Goal: Check status: Check status

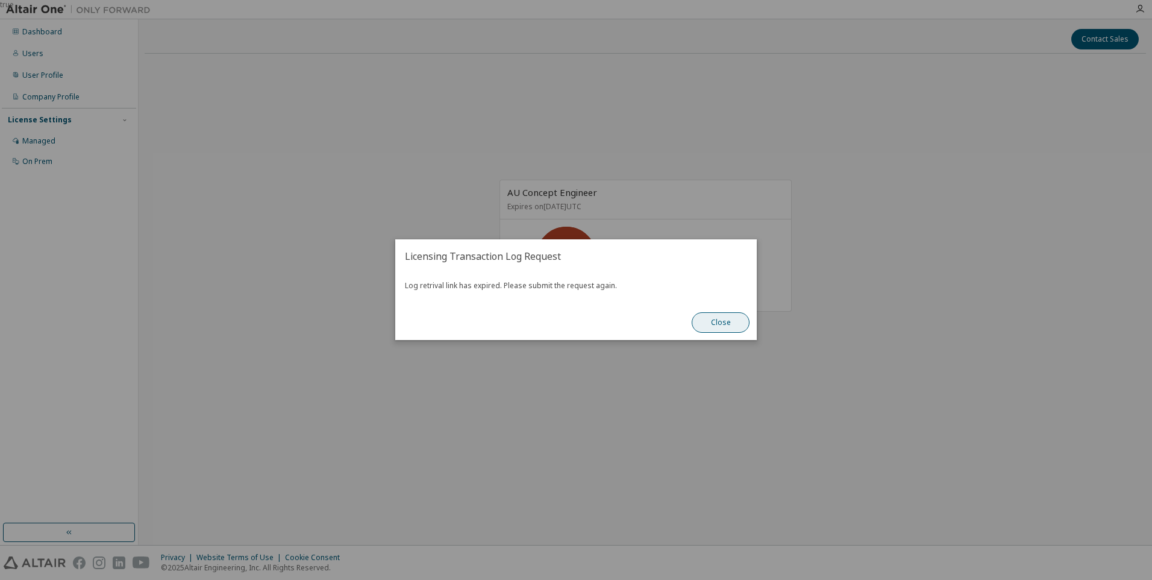
click at [727, 326] on button "Close" at bounding box center [721, 323] width 58 height 20
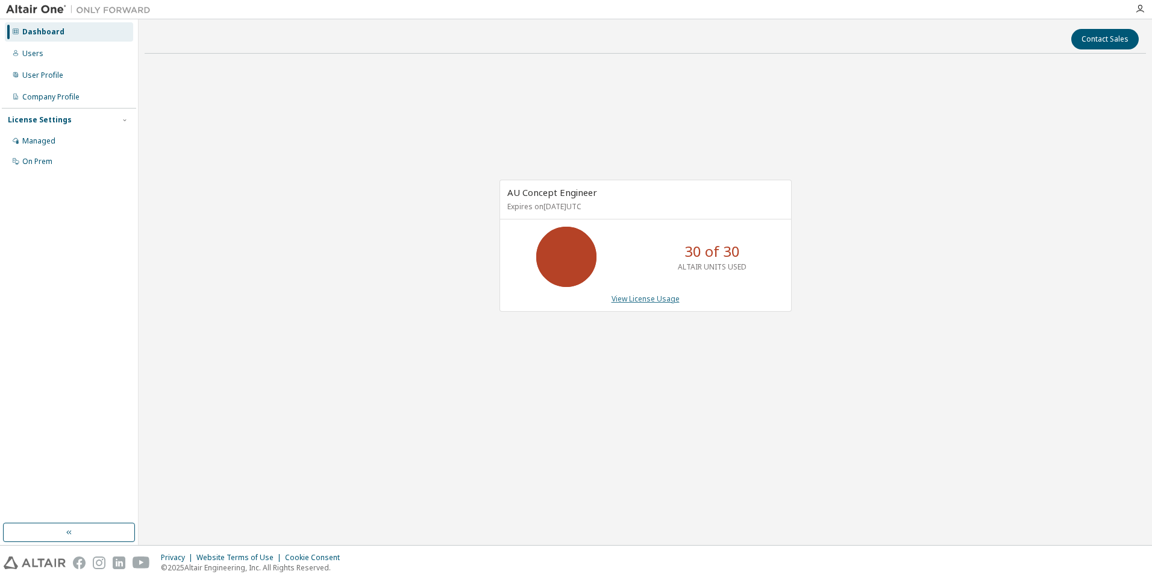
click at [657, 303] on link "View License Usage" at bounding box center [646, 298] width 68 height 10
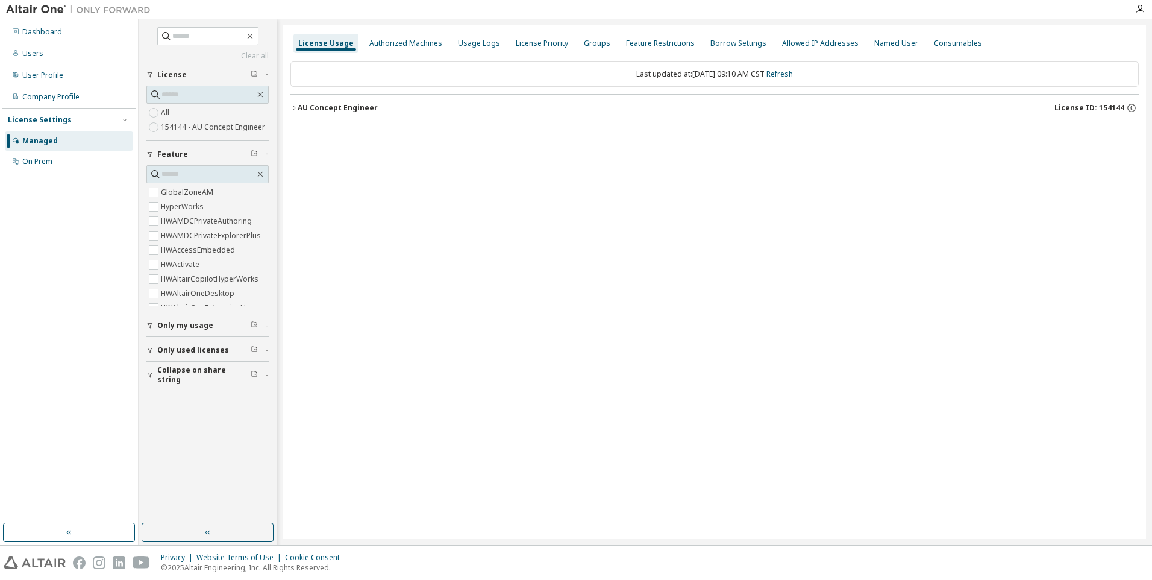
click at [300, 110] on div "AU Concept Engineer" at bounding box center [338, 108] width 80 height 10
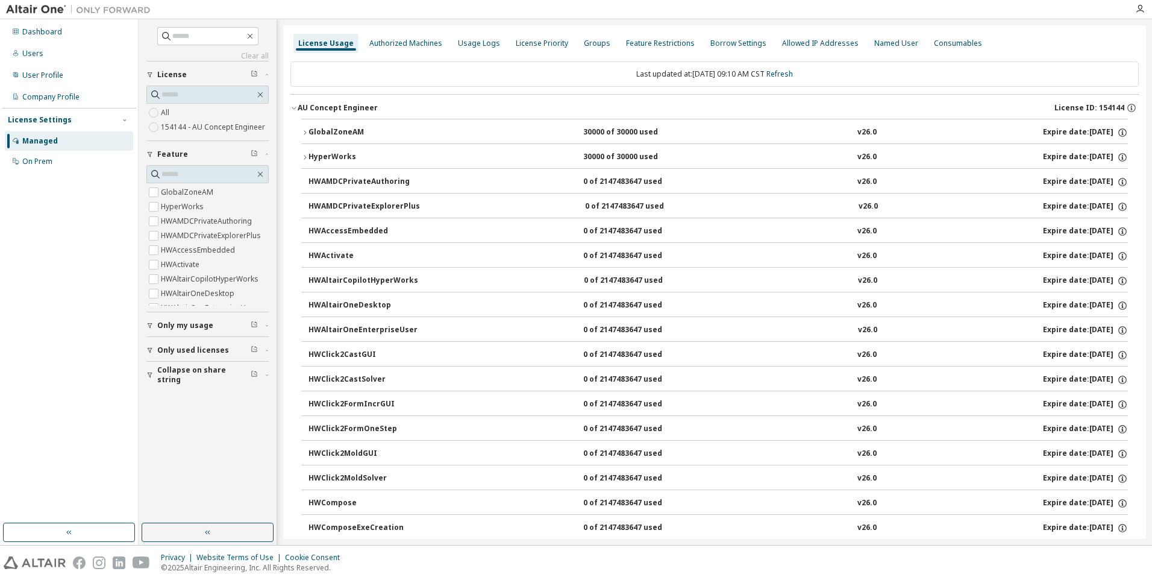
click at [305, 131] on icon "button" at bounding box center [304, 132] width 7 height 7
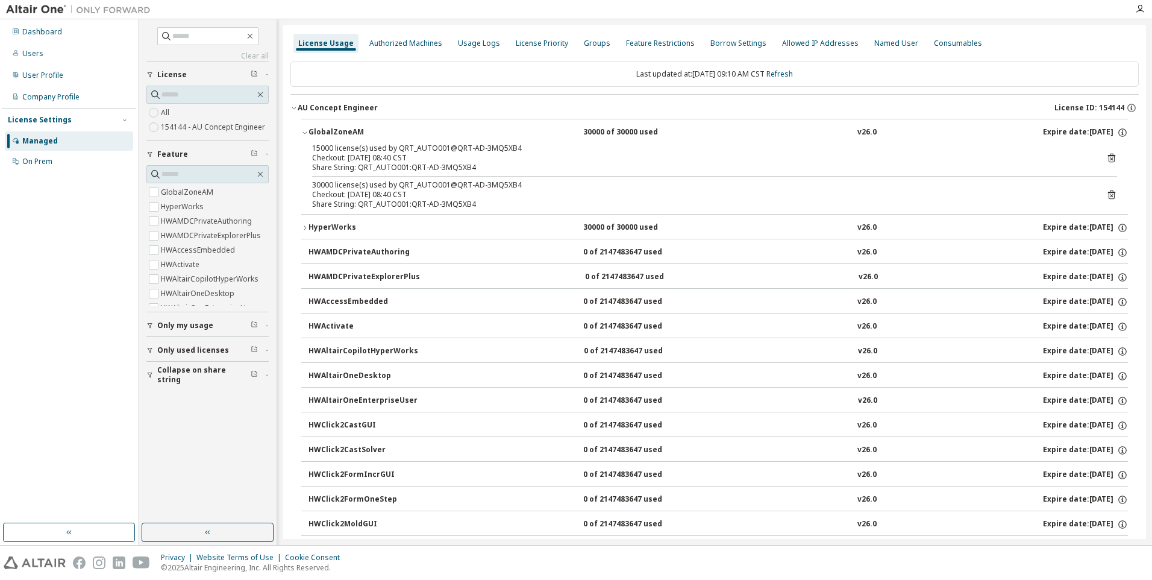
click at [306, 222] on button "HyperWorks 30000 of 30000 used v26.0 Expire date: 2026-08-11" at bounding box center [714, 228] width 827 height 27
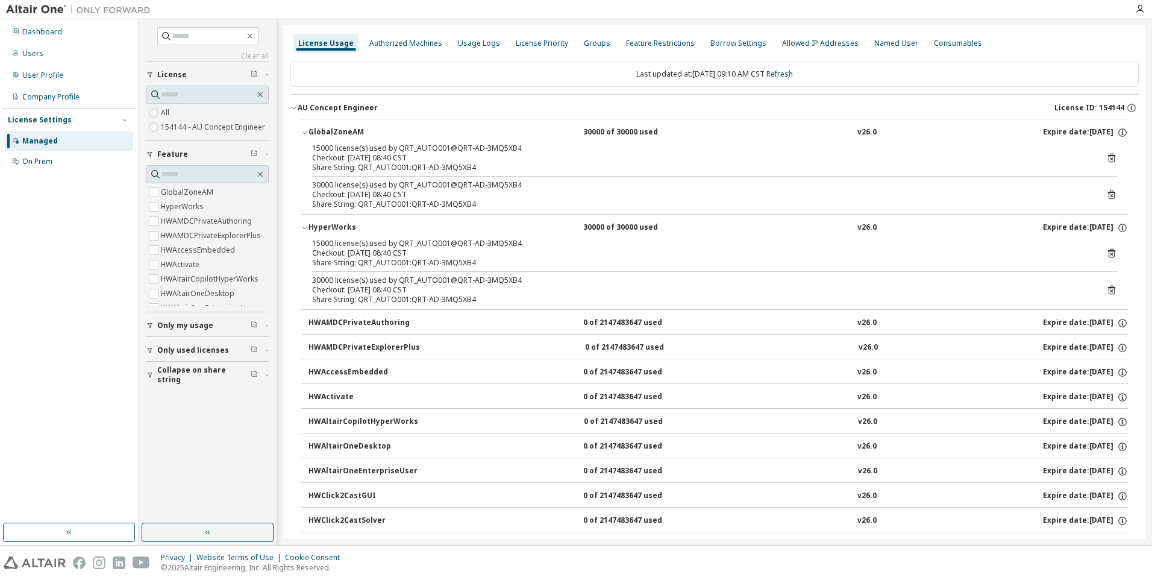
click at [1106, 285] on icon at bounding box center [1111, 289] width 11 height 11
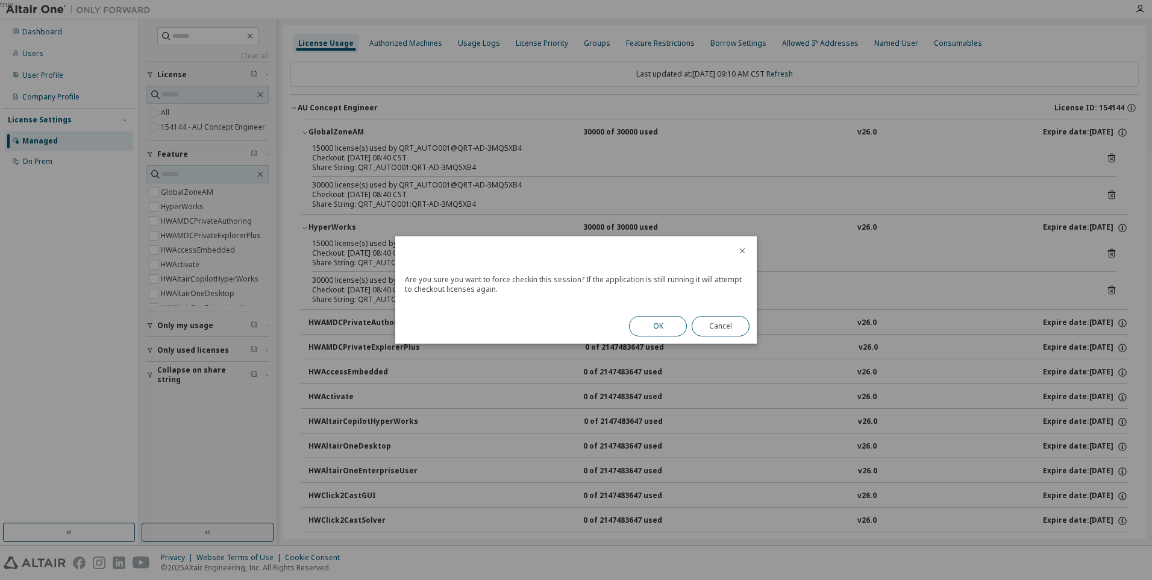
click at [668, 324] on button "OK" at bounding box center [658, 326] width 58 height 20
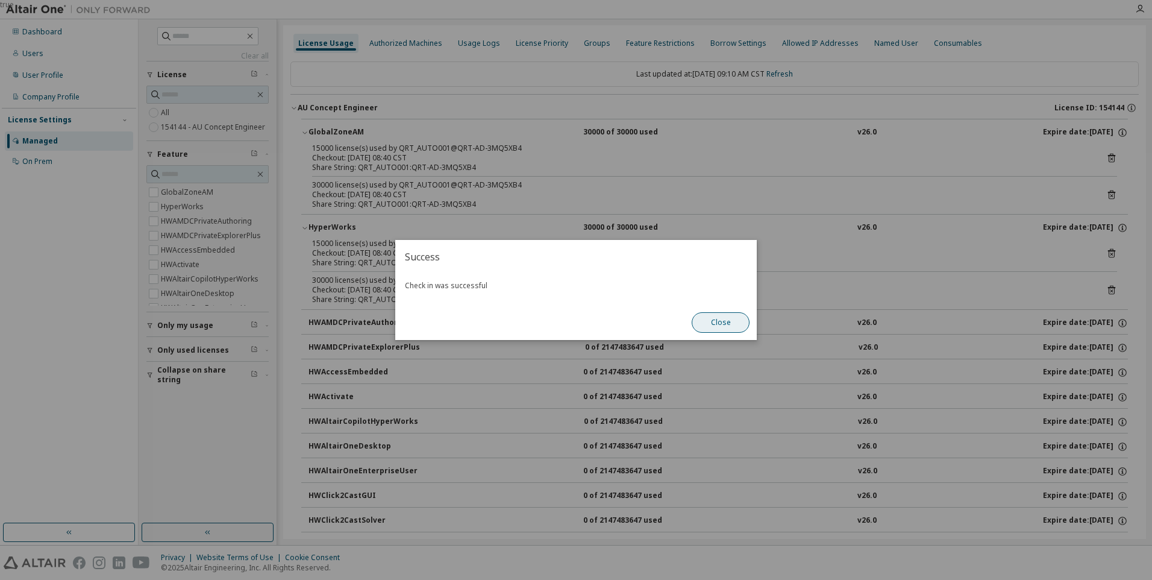
click at [724, 316] on button "Close" at bounding box center [721, 322] width 58 height 20
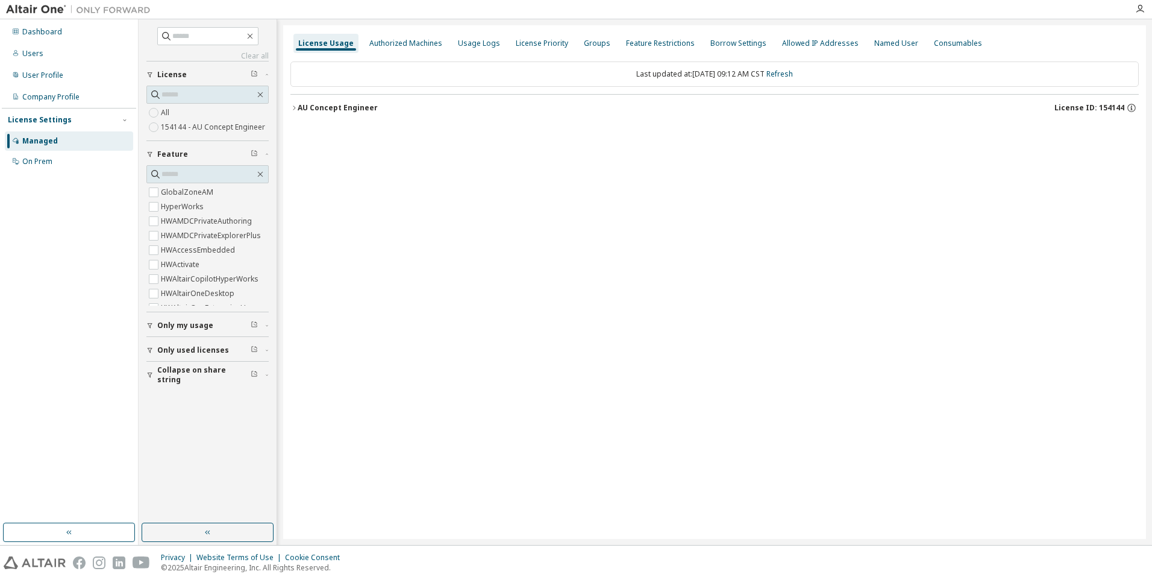
click at [304, 103] on div "AU Concept Engineer" at bounding box center [338, 108] width 80 height 10
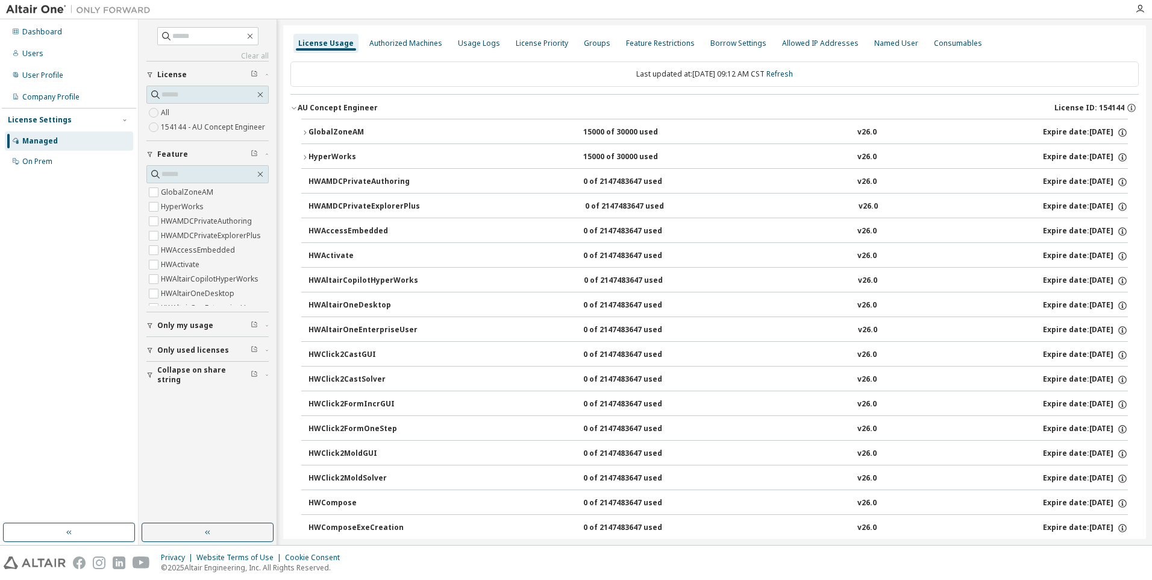
click at [308, 154] on icon "button" at bounding box center [304, 157] width 7 height 7
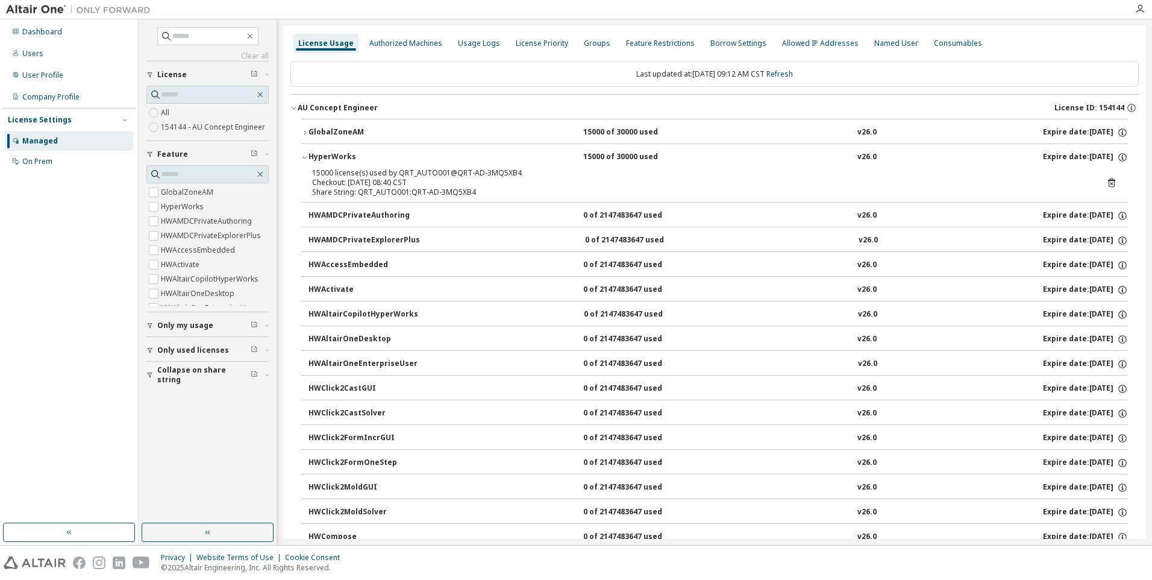
click at [307, 128] on button "GlobalZoneAM 15000 of 30000 used v26.0 Expire date: 2026-08-11" at bounding box center [714, 132] width 827 height 27
